Goal: Information Seeking & Learning: Learn about a topic

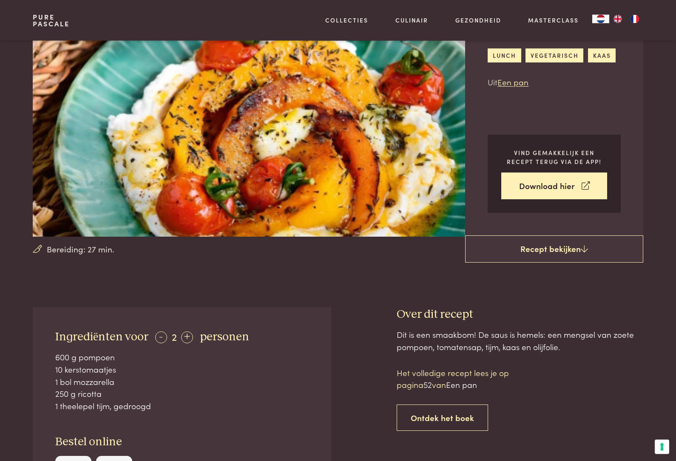
scroll to position [77, 0]
click at [64, 140] on img at bounding box center [260, 100] width 454 height 273
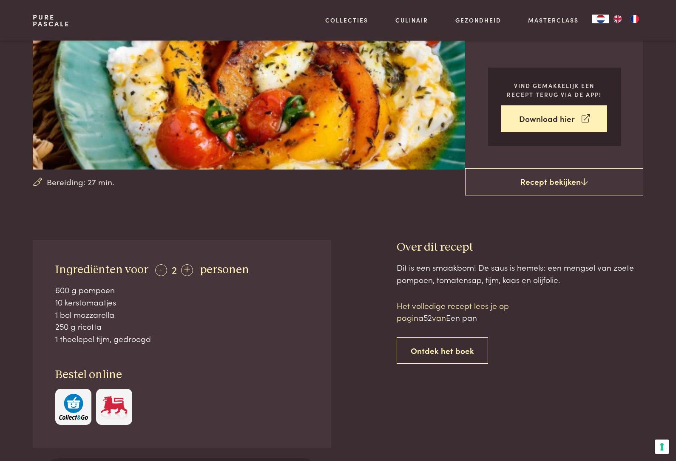
scroll to position [144, 0]
click at [452, 352] on link "Ontdek het boek" at bounding box center [442, 350] width 91 height 27
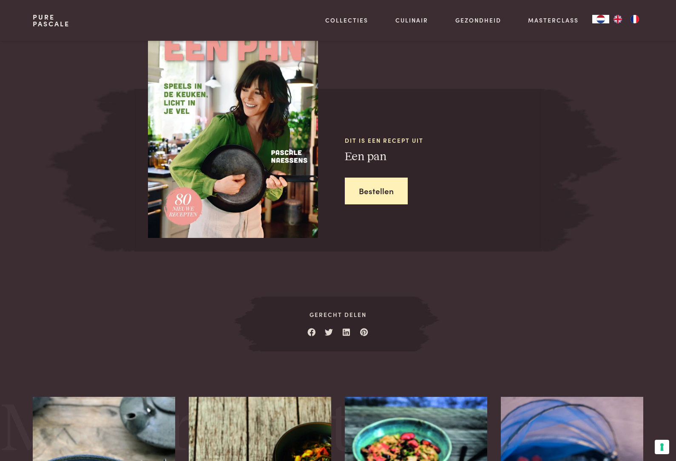
scroll to position [737, 0]
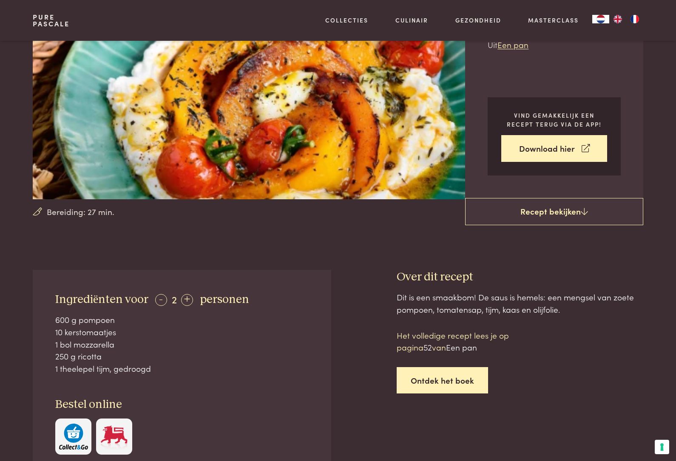
scroll to position [113, 0]
